Goal: Check status: Check status

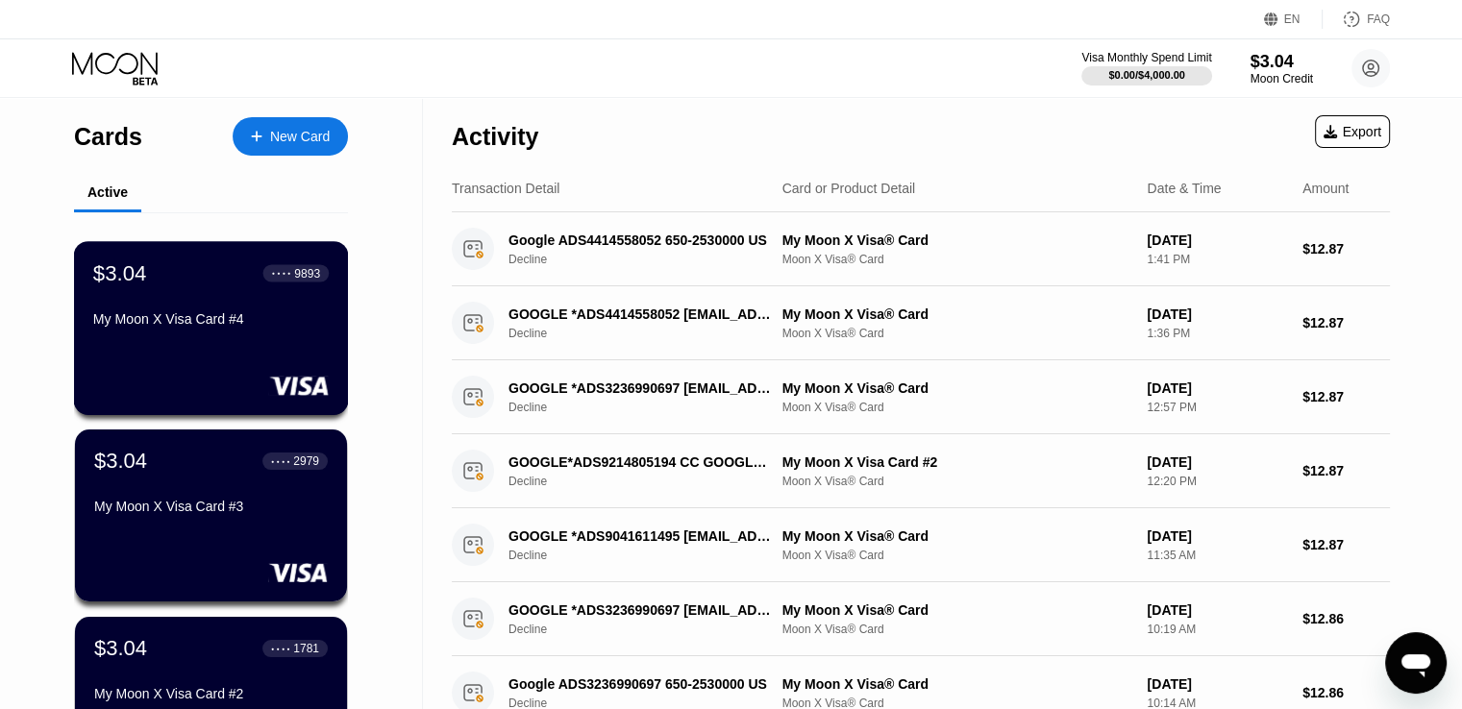
click at [221, 321] on div "My Moon X Visa Card #4" at bounding box center [210, 318] width 235 height 15
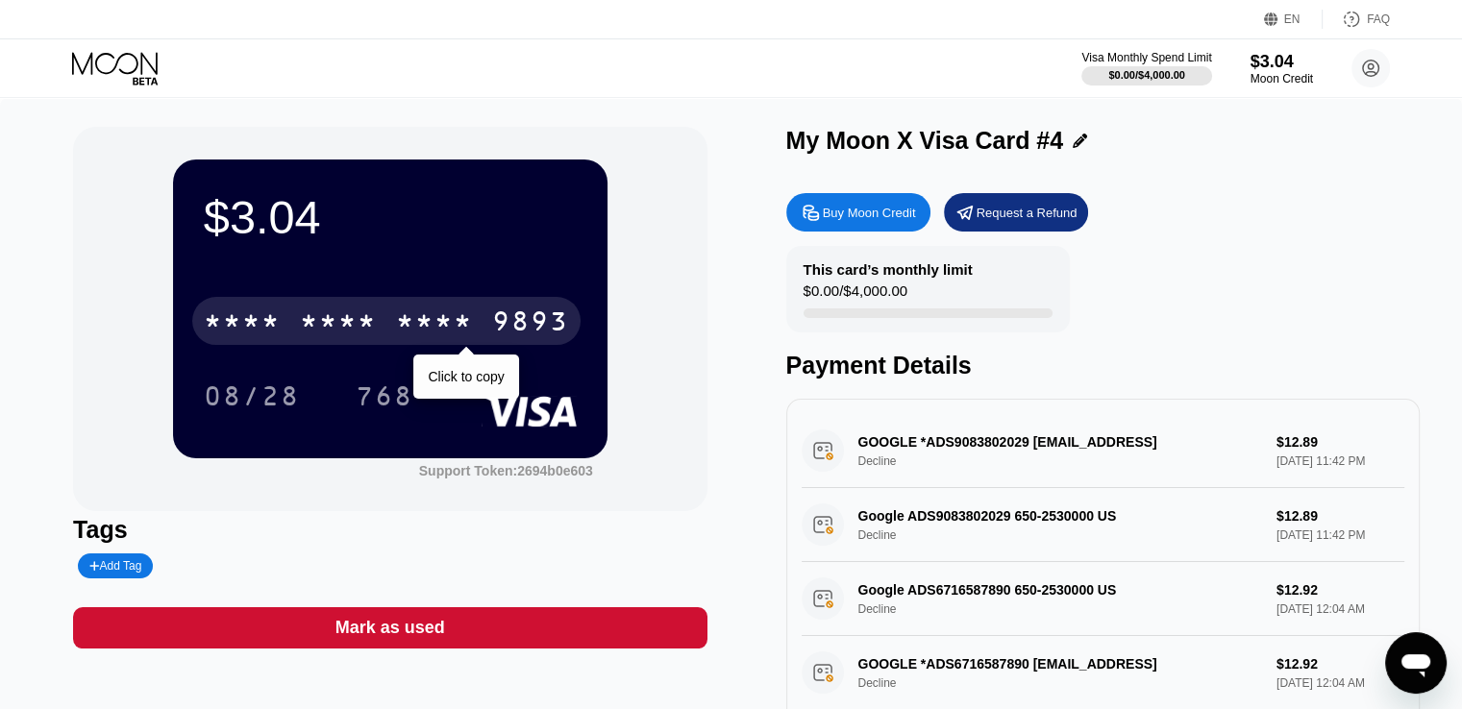
click at [454, 333] on div "* * * *" at bounding box center [434, 324] width 77 height 31
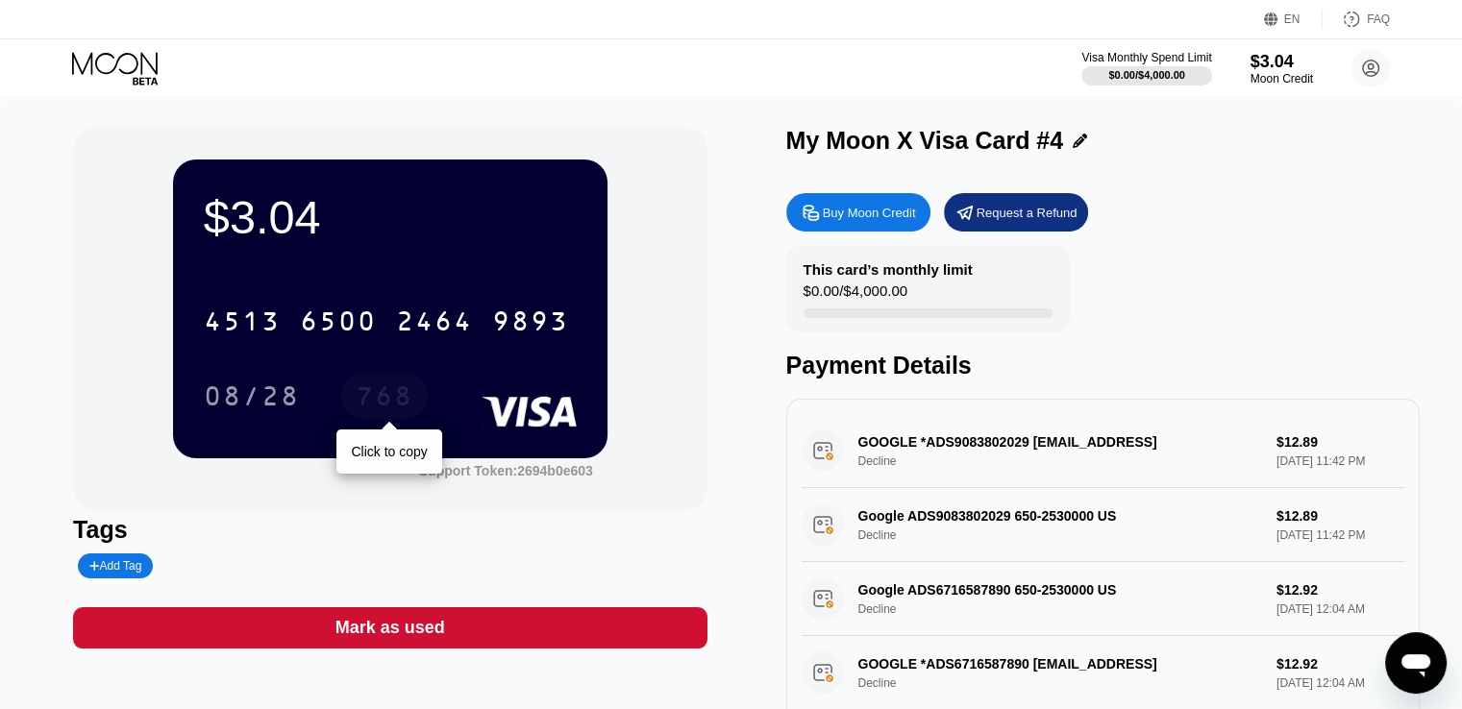
click at [411, 384] on div "768" at bounding box center [384, 396] width 87 height 48
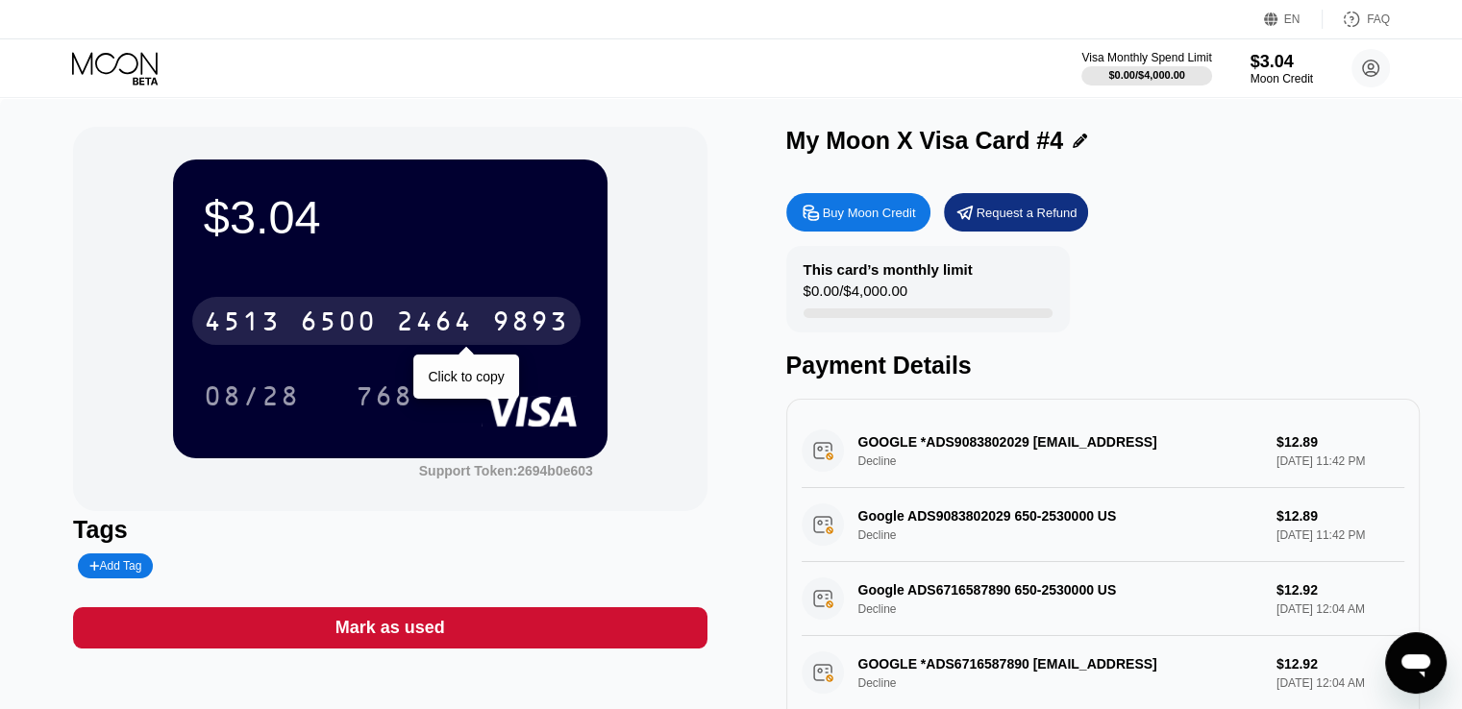
click at [368, 311] on div "6500" at bounding box center [338, 324] width 77 height 31
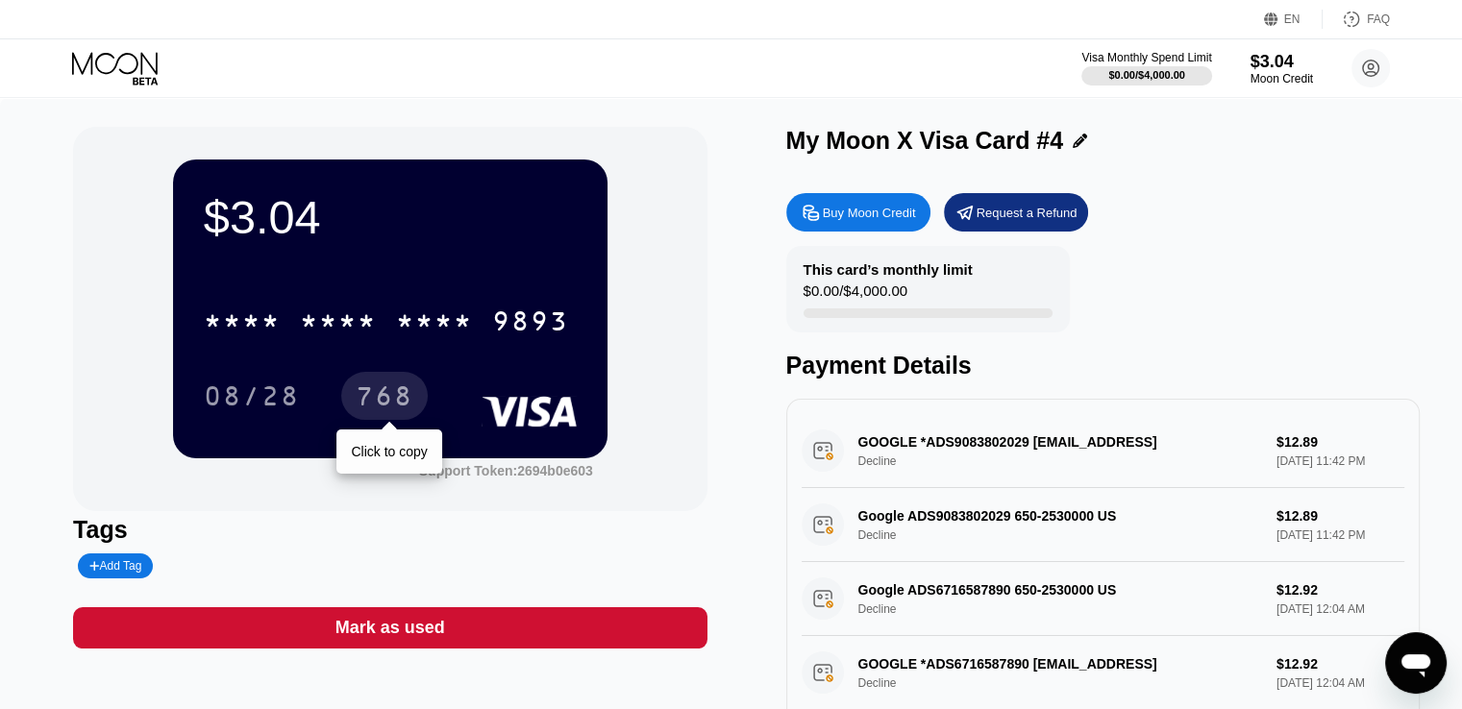
click at [364, 392] on div "768" at bounding box center [385, 398] width 58 height 31
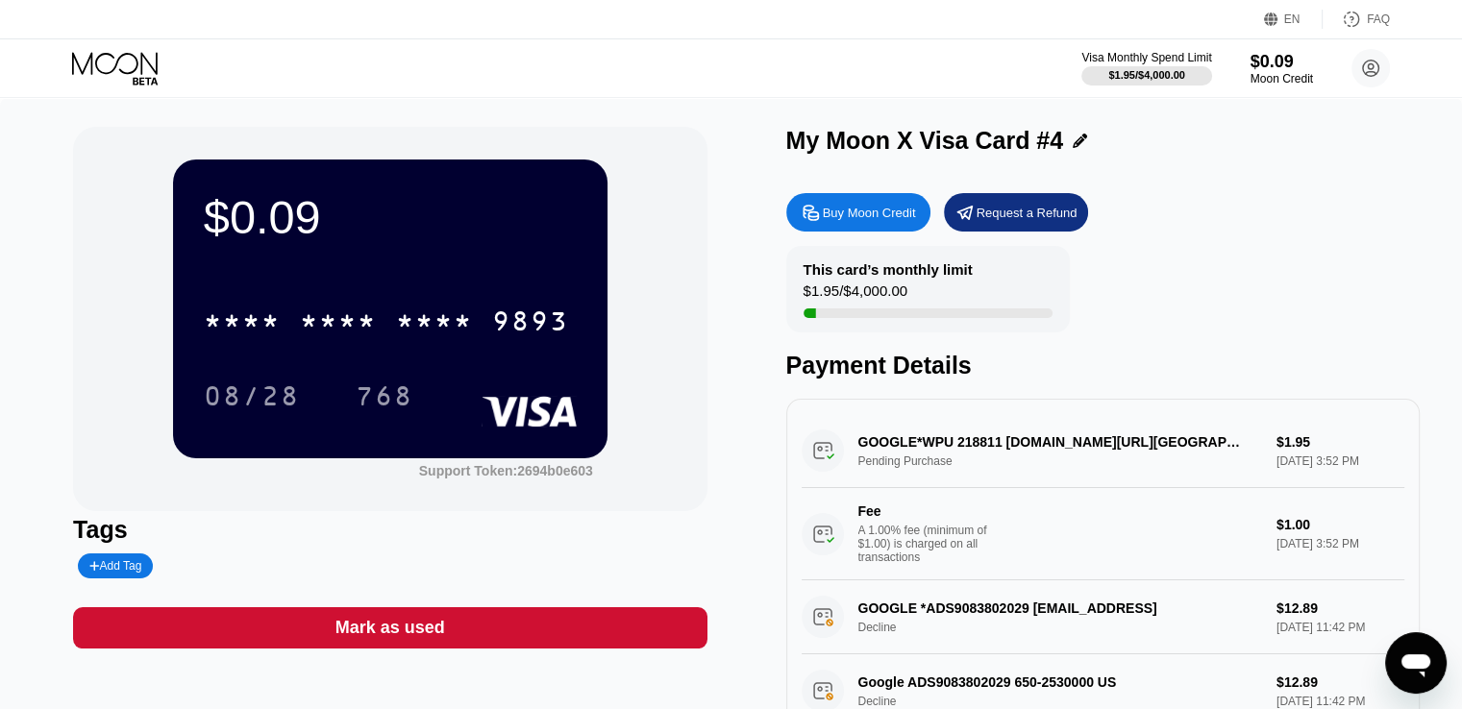
click at [96, 70] on icon at bounding box center [116, 69] width 89 height 34
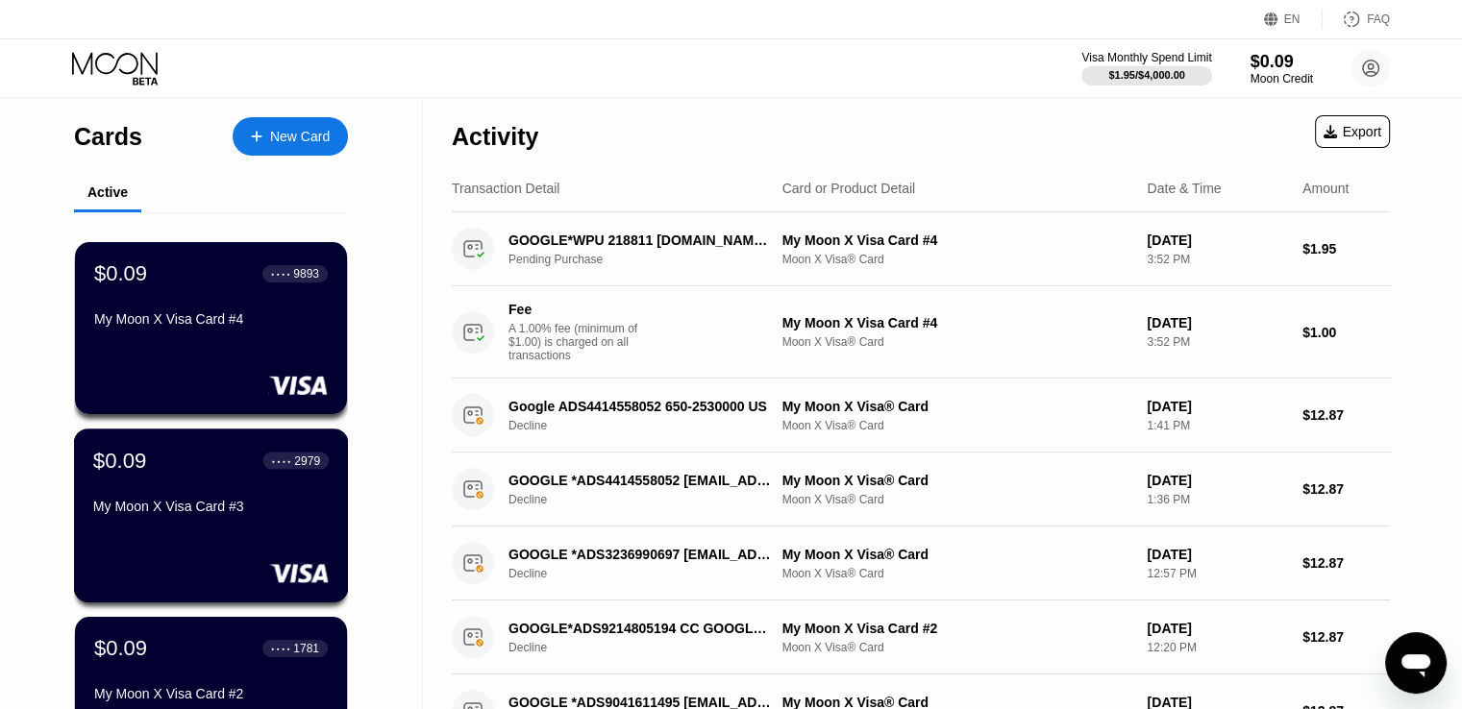
click at [212, 490] on div "$0.09 ● ● ● ● 2979 My Moon X Visa Card #3" at bounding box center [210, 485] width 235 height 74
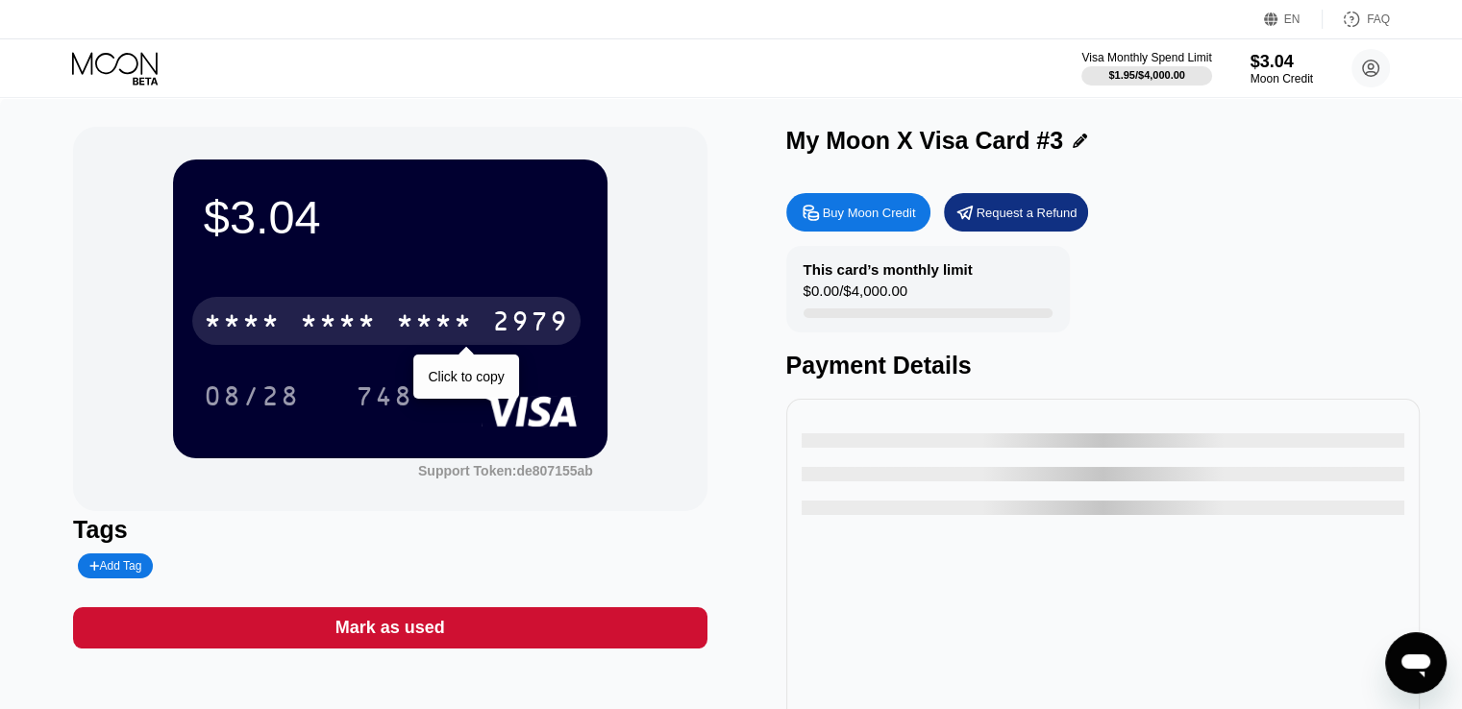
click at [440, 328] on div "* * * *" at bounding box center [434, 324] width 77 height 31
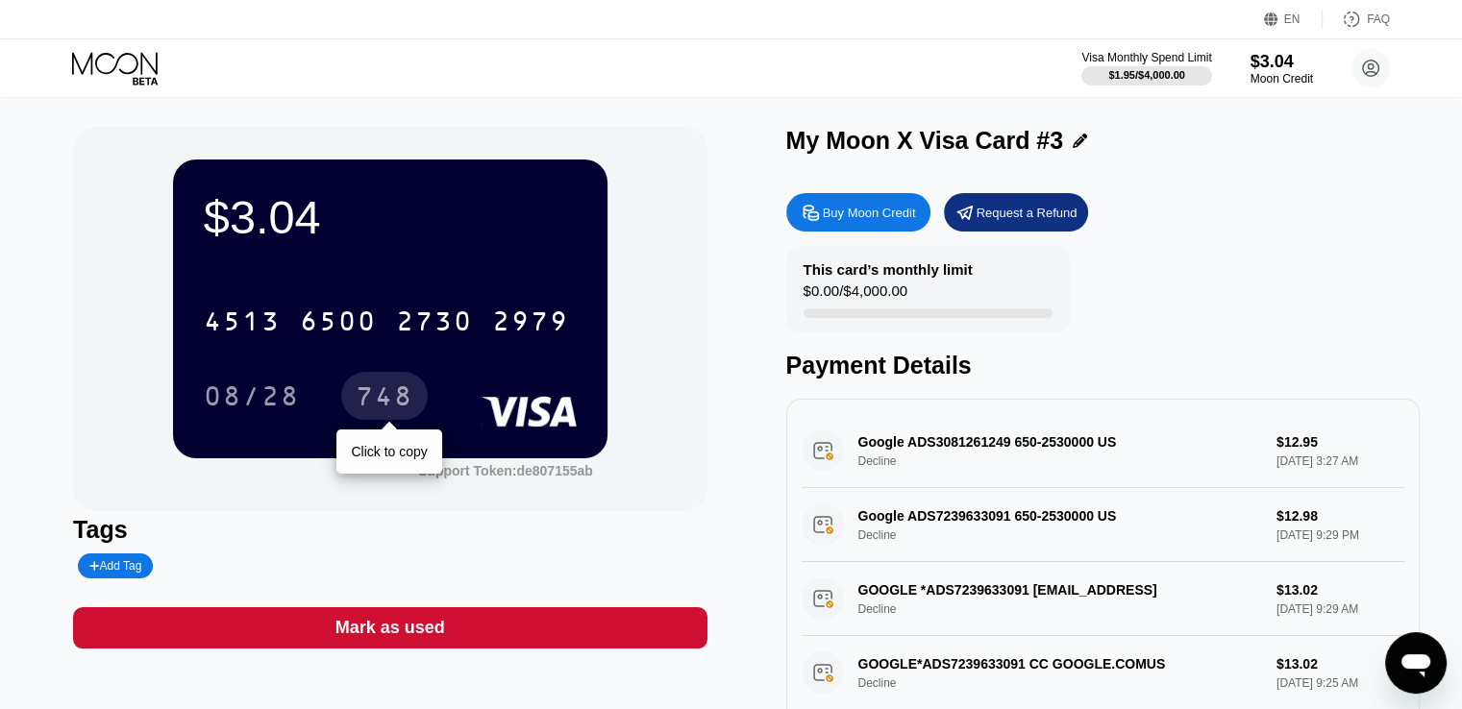
click at [392, 411] on div "748" at bounding box center [385, 398] width 58 height 31
